Goal: Book appointment/travel/reservation

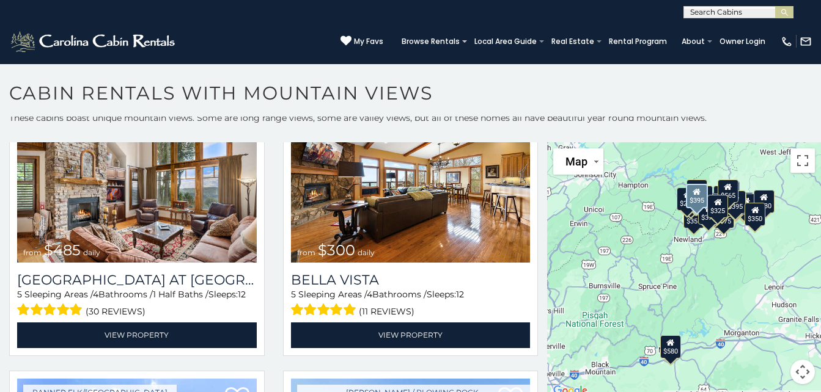
scroll to position [3112, 0]
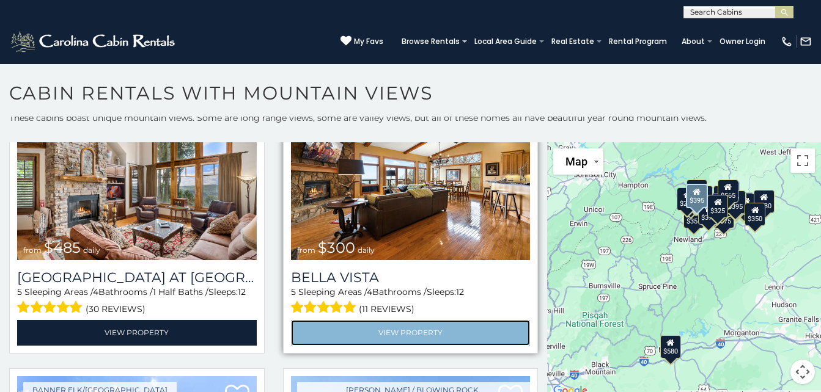
click at [424, 320] on link "View Property" at bounding box center [411, 332] width 240 height 25
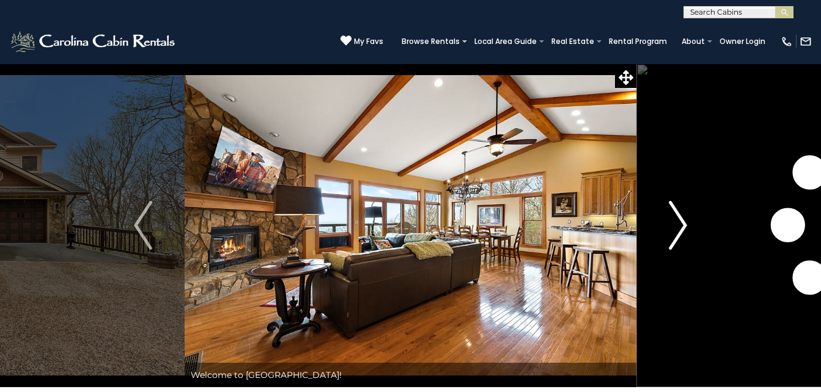
click at [682, 216] on img "Next" at bounding box center [677, 225] width 18 height 49
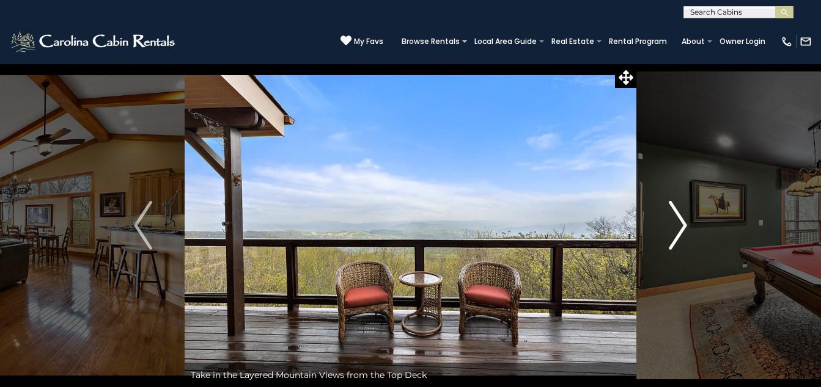
click at [685, 222] on img "Next" at bounding box center [677, 225] width 18 height 49
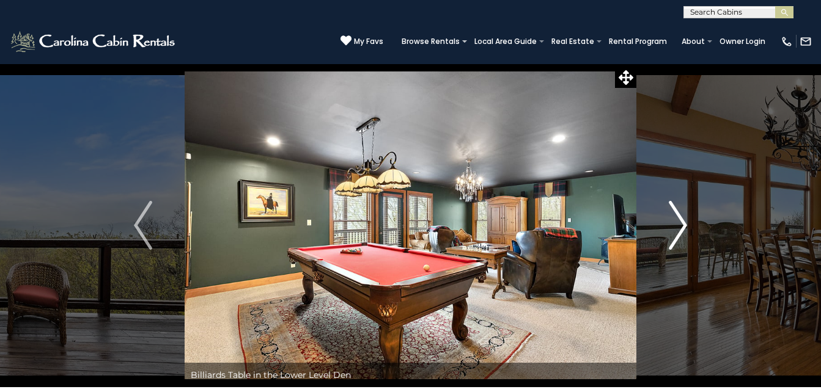
click at [678, 235] on img "Next" at bounding box center [677, 225] width 18 height 49
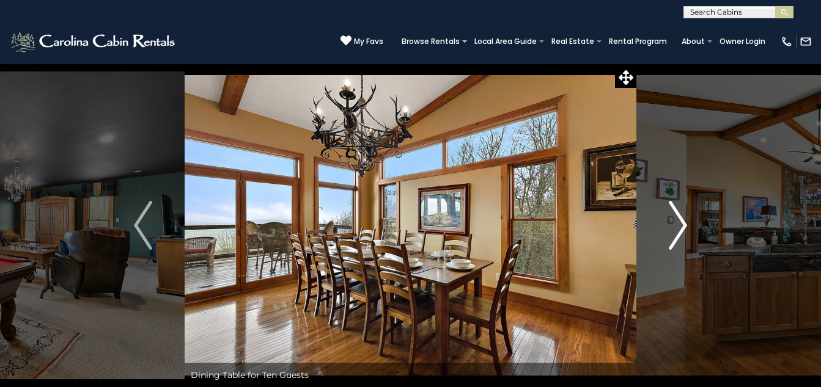
click at [678, 235] on img "Next" at bounding box center [677, 225] width 18 height 49
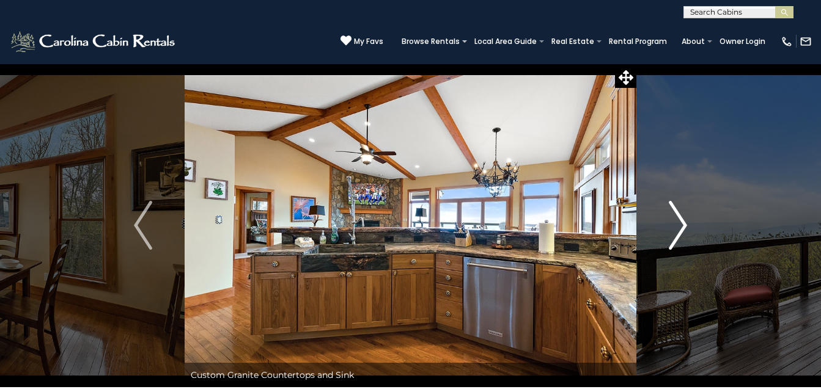
click at [678, 235] on img "Next" at bounding box center [677, 225] width 18 height 49
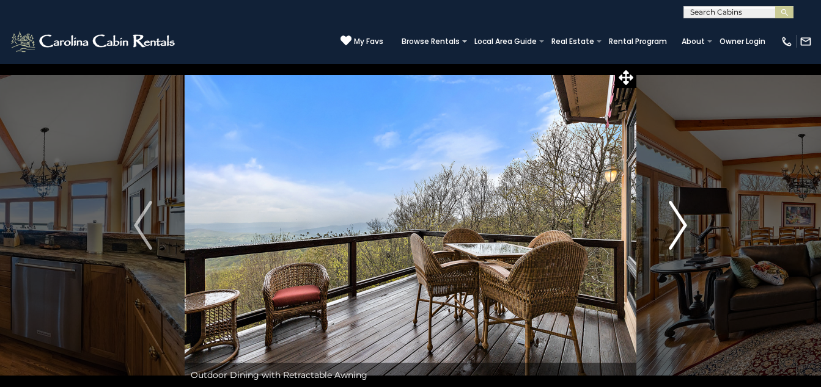
click at [682, 223] on img "Next" at bounding box center [677, 225] width 18 height 49
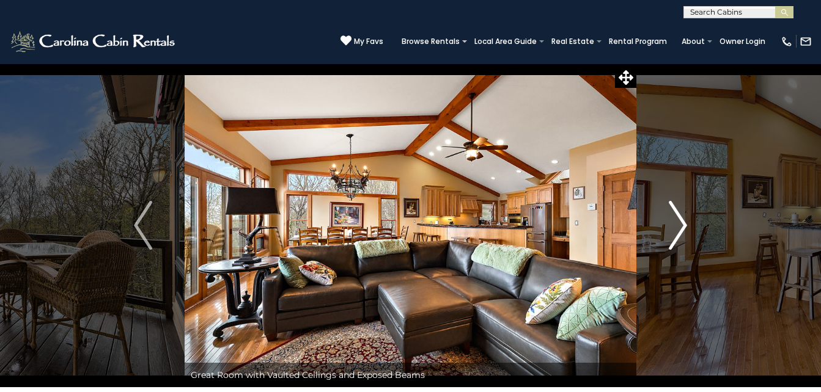
click at [676, 224] on img "Next" at bounding box center [677, 225] width 18 height 49
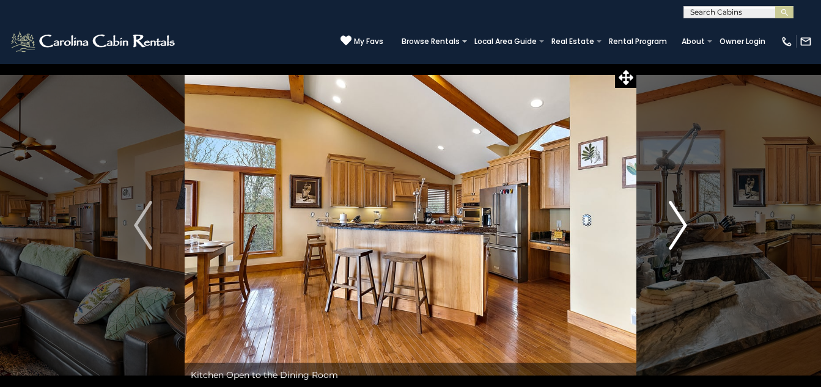
click at [676, 224] on img "Next" at bounding box center [677, 225] width 18 height 49
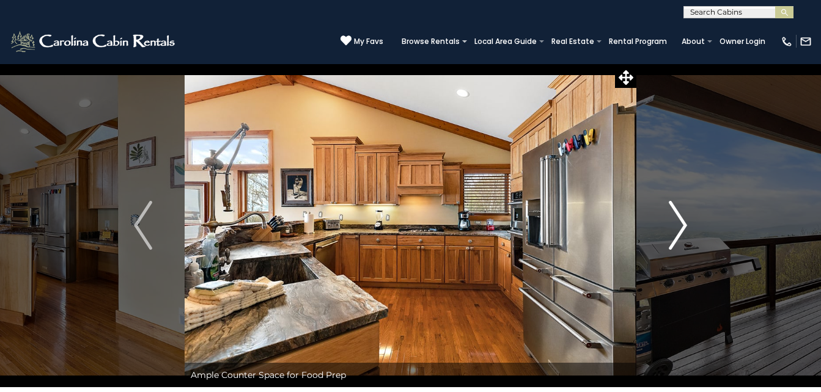
click at [676, 224] on img "Next" at bounding box center [677, 225] width 18 height 49
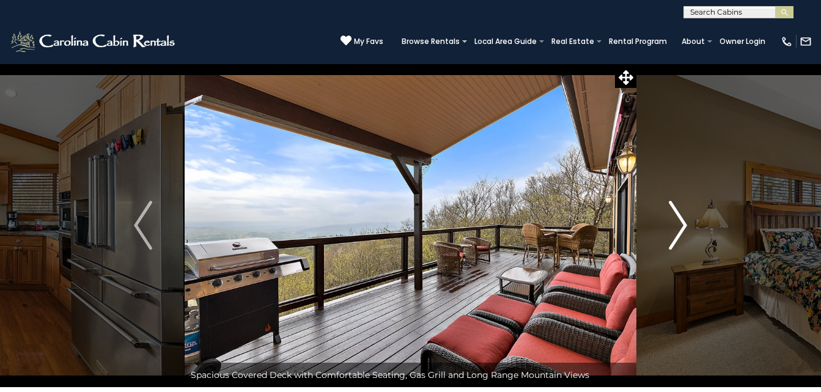
click at [681, 227] on img "Next" at bounding box center [677, 225] width 18 height 49
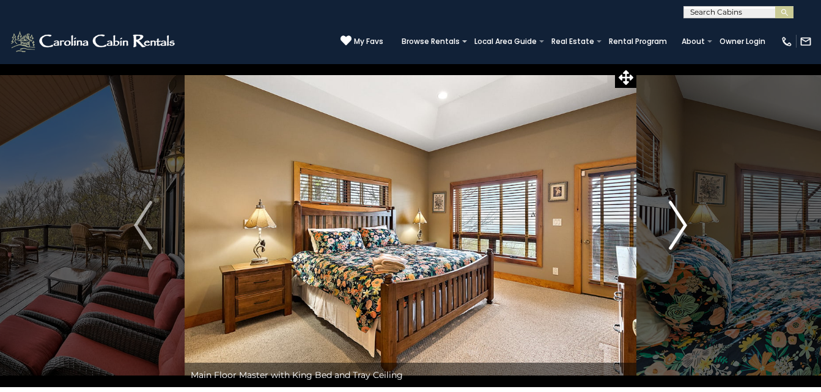
click at [681, 227] on img "Next" at bounding box center [677, 225] width 18 height 49
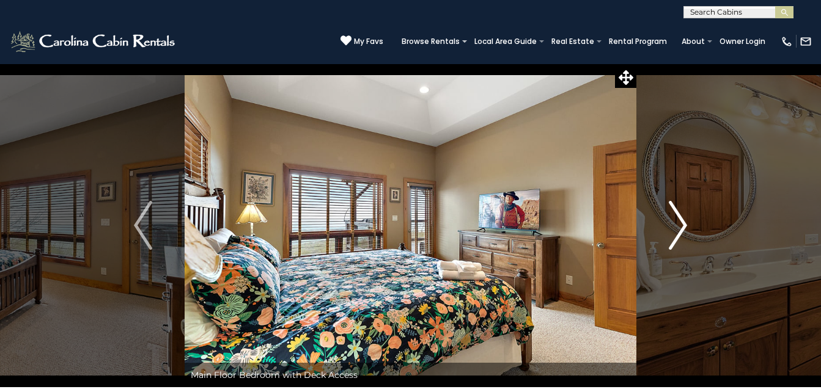
click at [681, 227] on img "Next" at bounding box center [677, 225] width 18 height 49
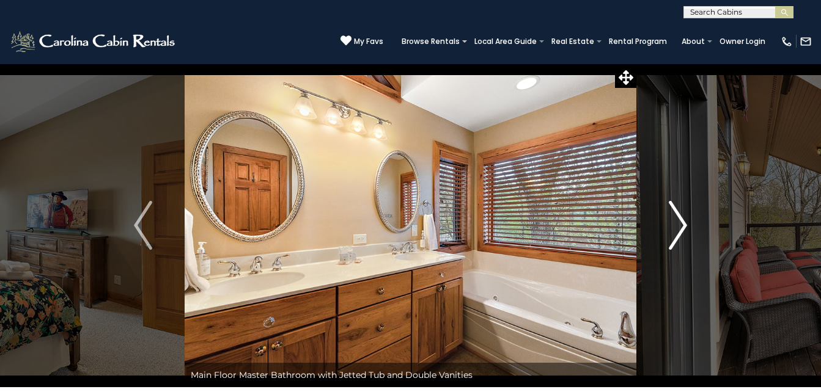
click at [675, 222] on img "Next" at bounding box center [677, 225] width 18 height 49
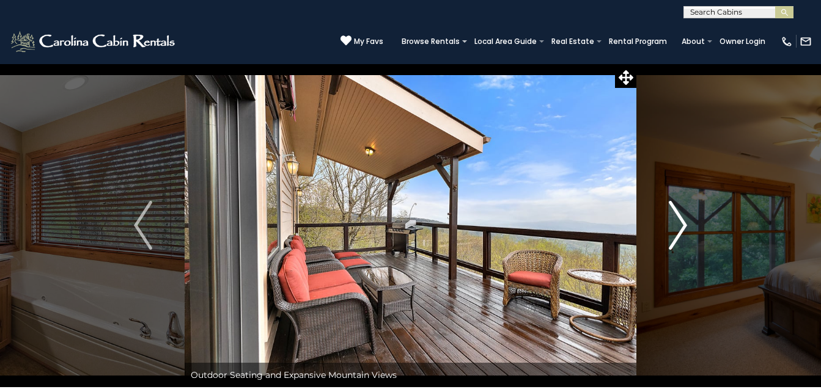
click at [675, 222] on img "Next" at bounding box center [677, 225] width 18 height 49
